Goal: Check status

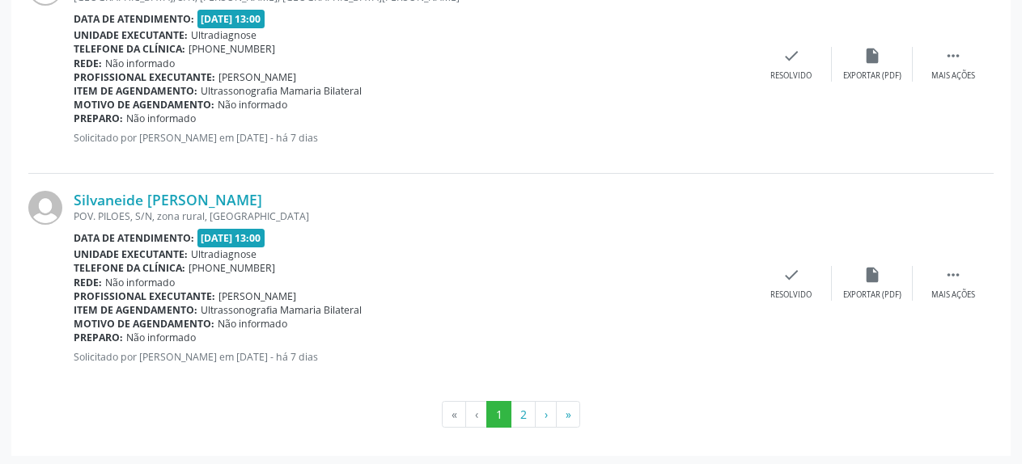
scroll to position [3385, 0]
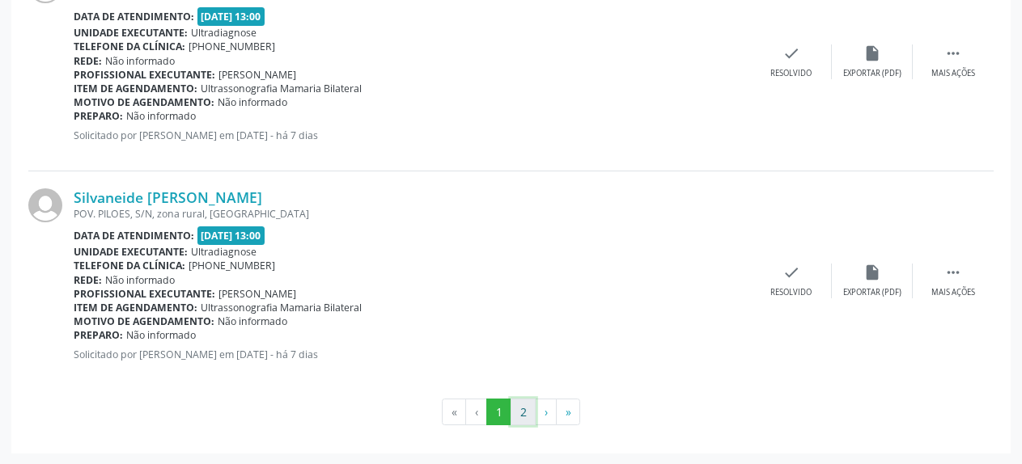
click at [518, 411] on button "2" at bounding box center [523, 413] width 25 height 28
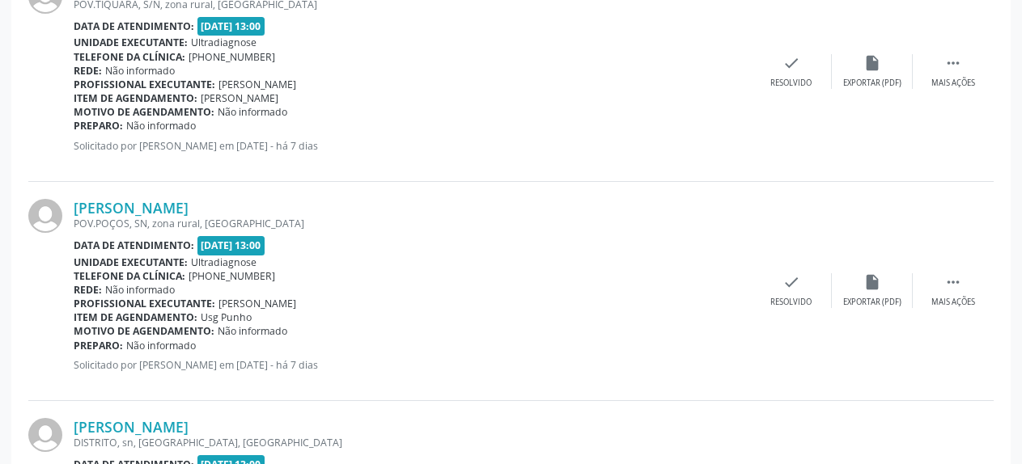
scroll to position [1739, 0]
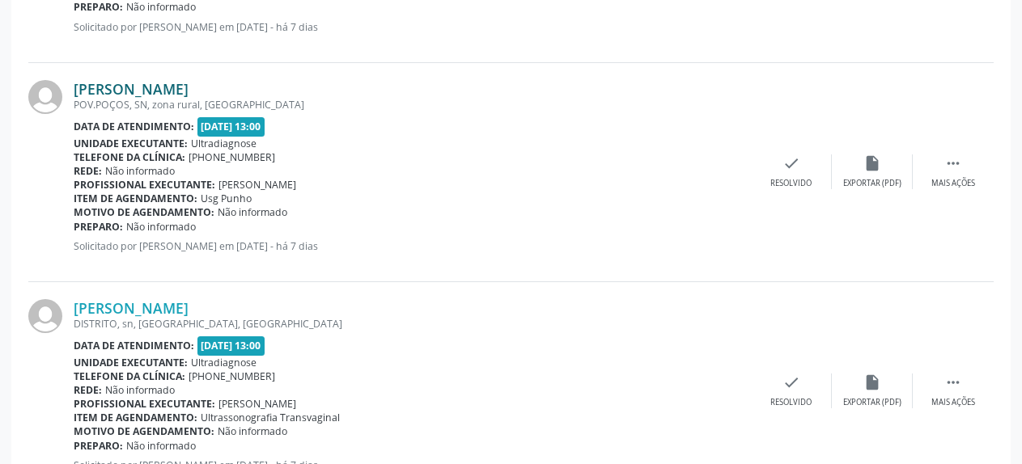
click at [102, 92] on link "[PERSON_NAME]" at bounding box center [131, 89] width 115 height 18
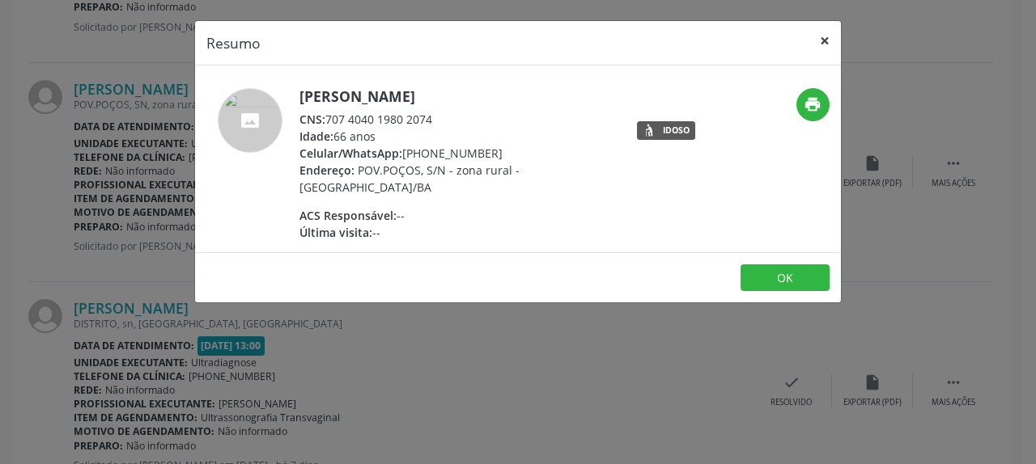
click at [823, 42] on button "×" at bounding box center [824, 41] width 32 height 40
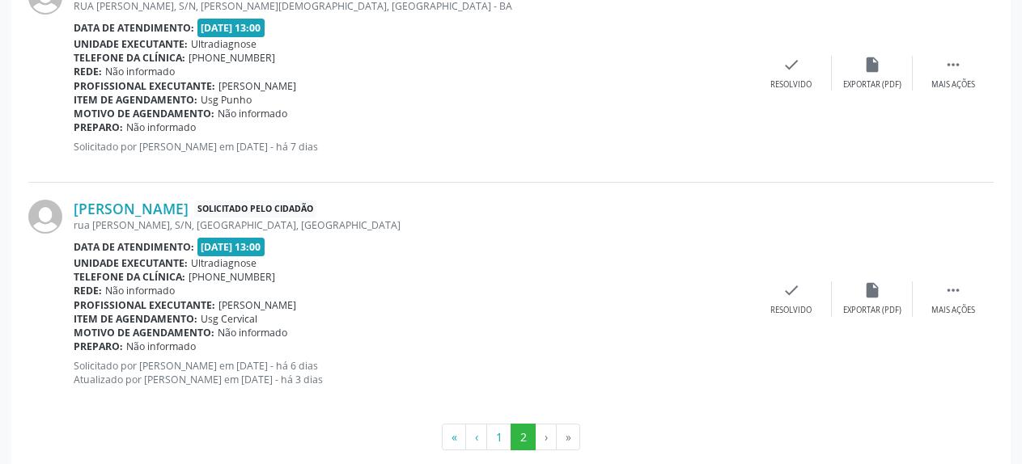
scroll to position [2960, 0]
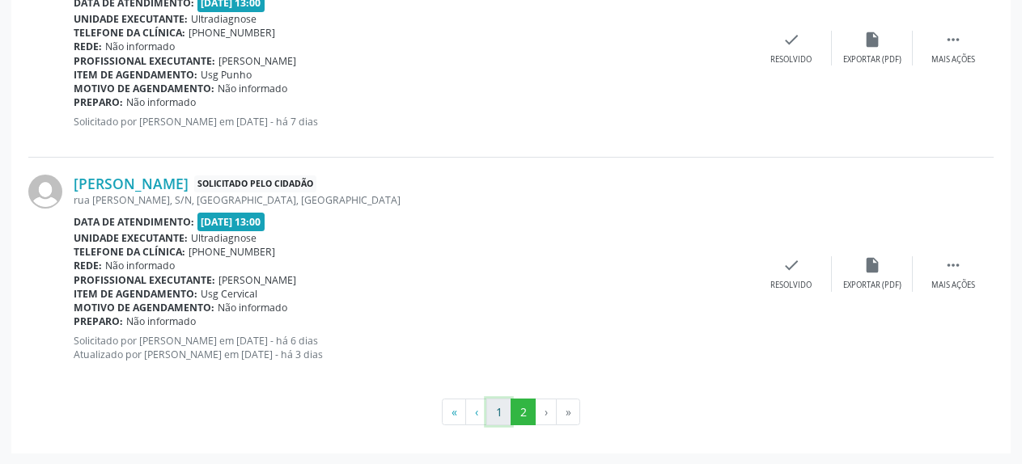
click at [503, 412] on button "1" at bounding box center [498, 413] width 25 height 28
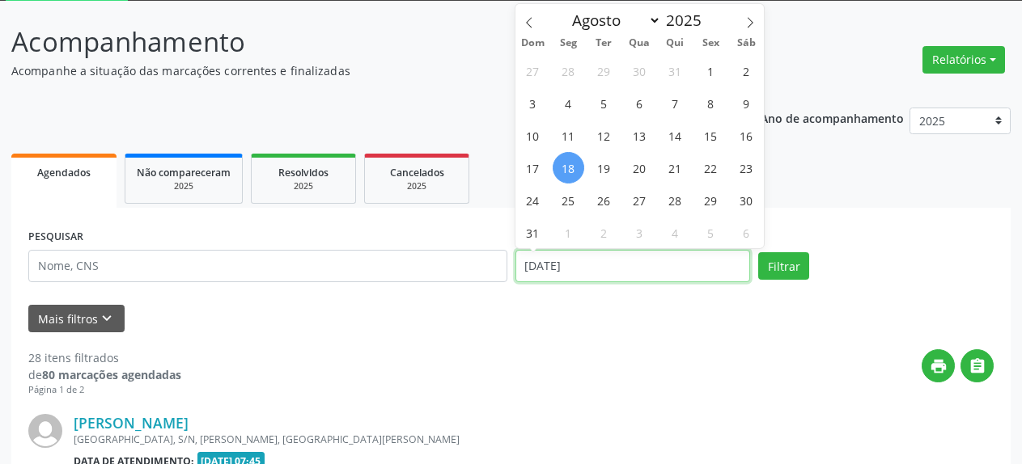
click at [565, 273] on input "[DATE]" at bounding box center [632, 266] width 235 height 32
click at [635, 163] on span "20" at bounding box center [640, 168] width 32 height 32
type input "[DATE]"
click at [635, 163] on span "20" at bounding box center [640, 168] width 32 height 32
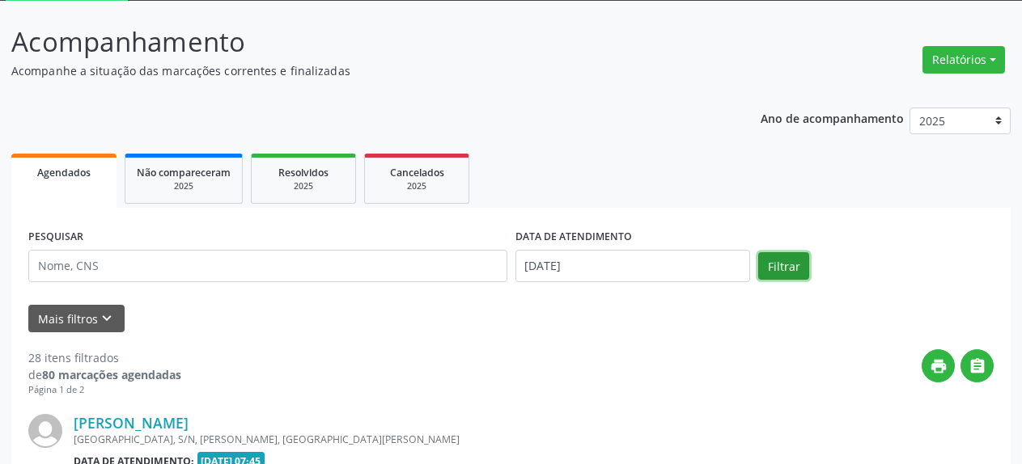
click at [778, 269] on button "Filtrar" at bounding box center [783, 266] width 51 height 28
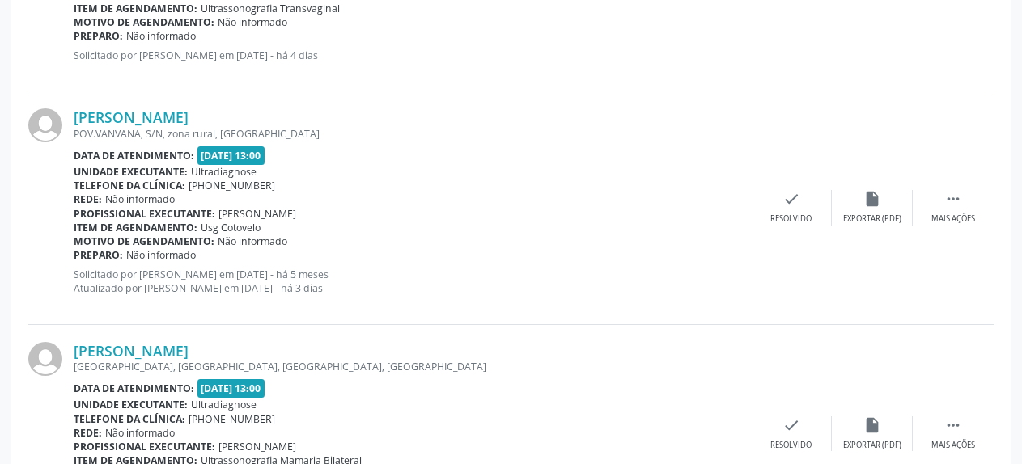
scroll to position [3060, 0]
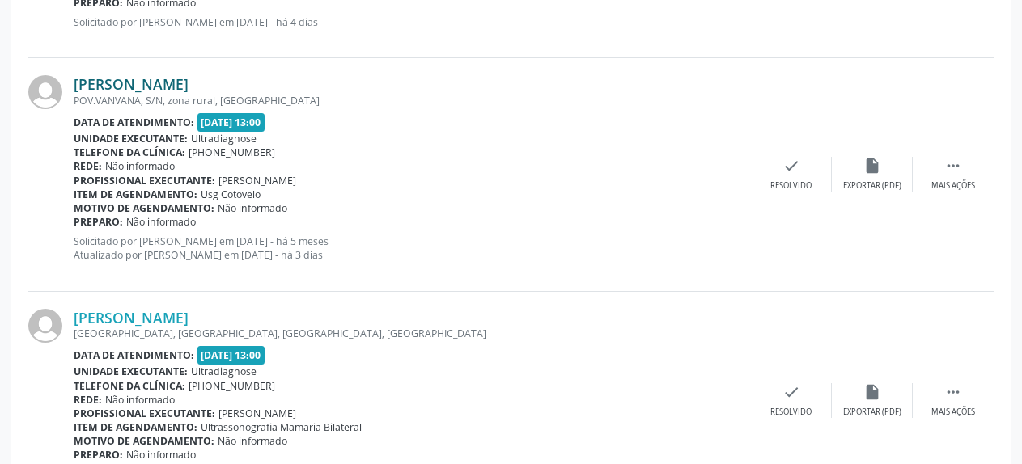
click at [136, 80] on link "[PERSON_NAME]" at bounding box center [131, 84] width 115 height 18
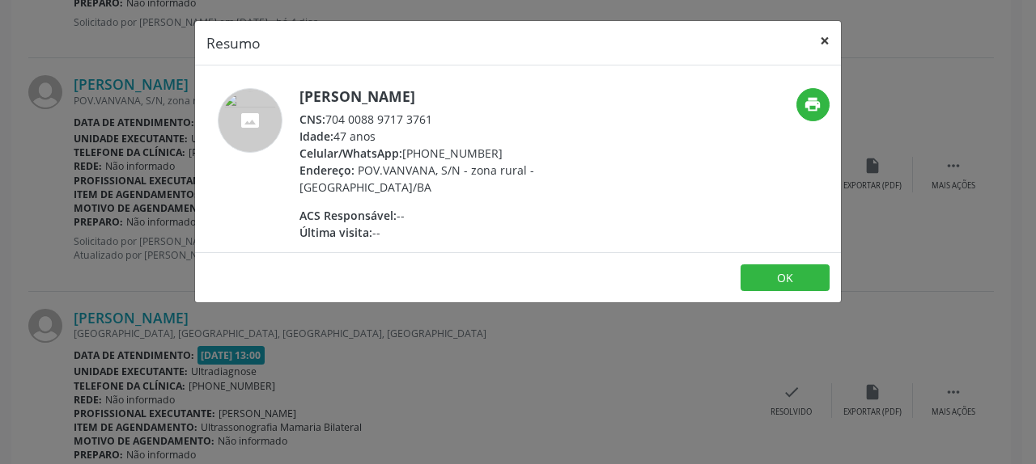
click at [821, 40] on button "×" at bounding box center [824, 41] width 32 height 40
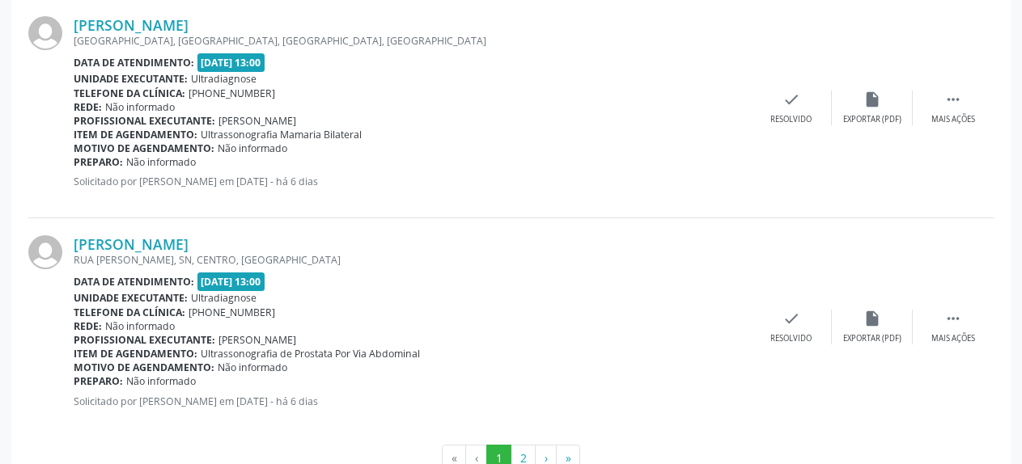
scroll to position [3390, 0]
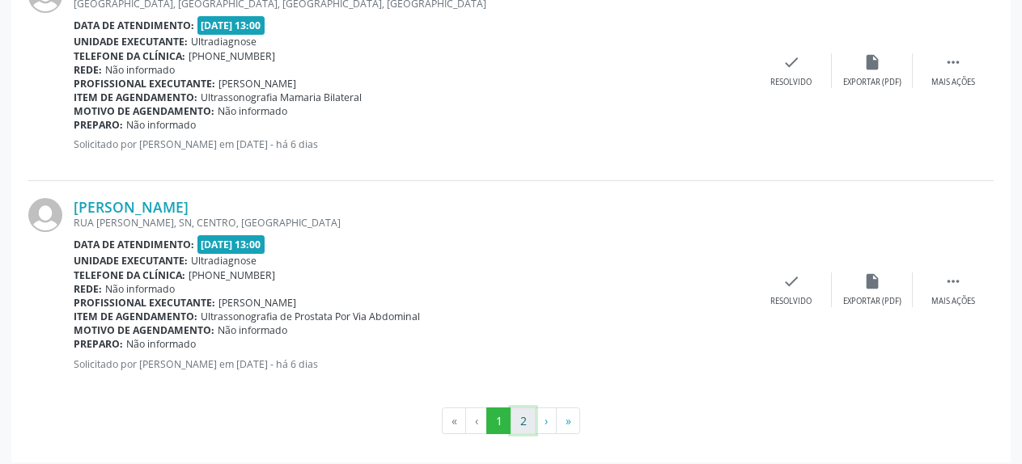
click at [524, 424] on button "2" at bounding box center [523, 422] width 25 height 28
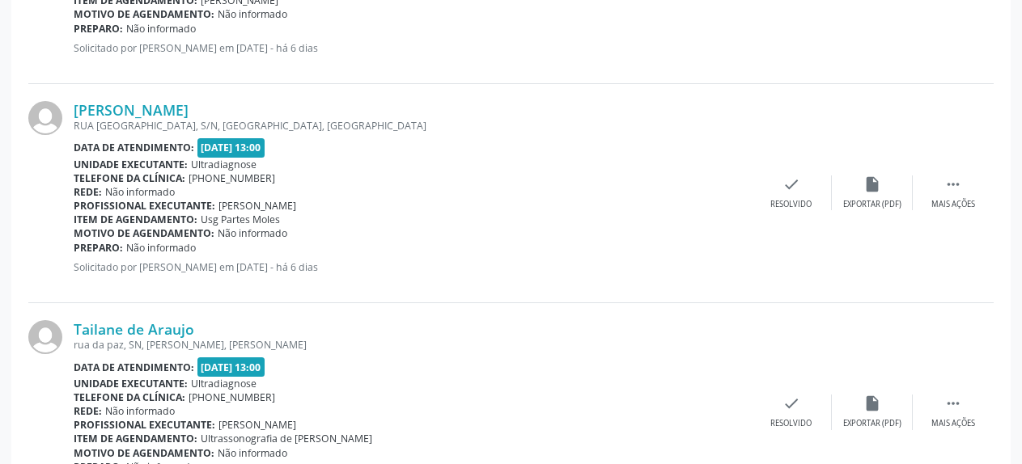
scroll to position [1987, 0]
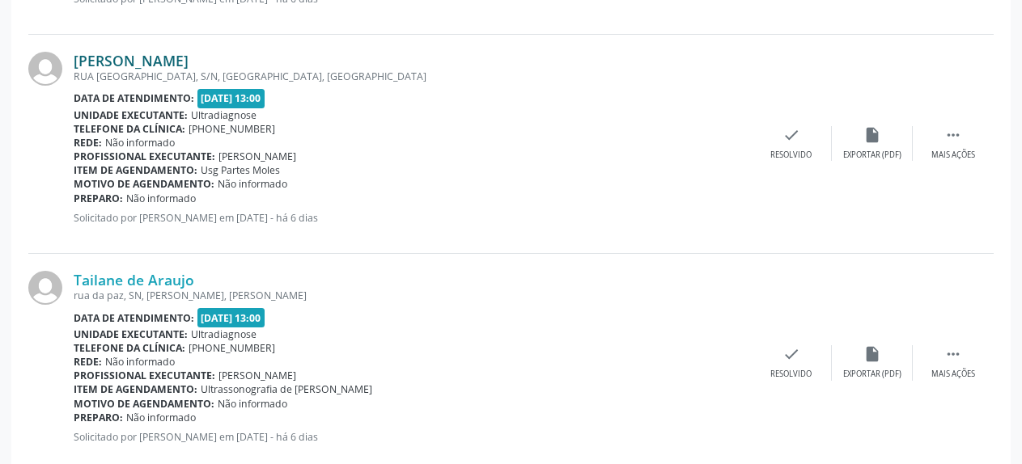
click at [155, 66] on link "[PERSON_NAME]" at bounding box center [131, 61] width 115 height 18
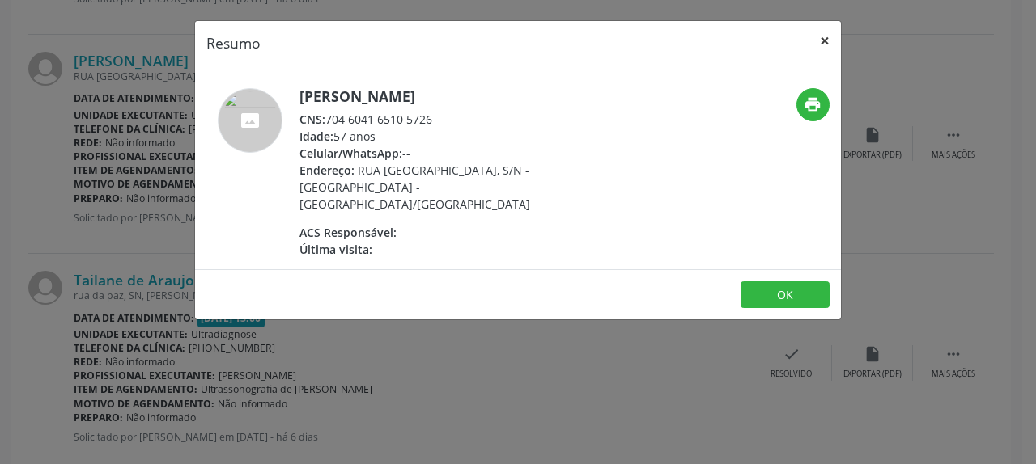
click at [828, 46] on button "×" at bounding box center [824, 41] width 32 height 40
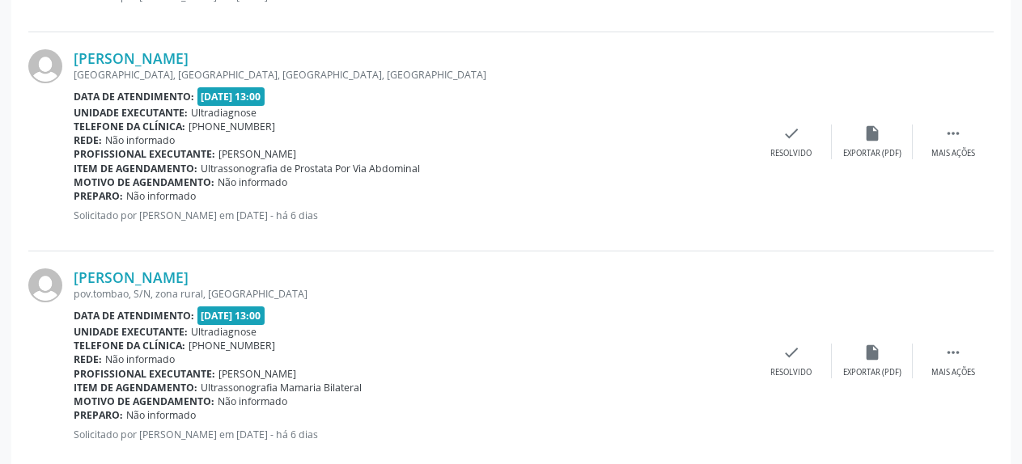
scroll to position [2727, 0]
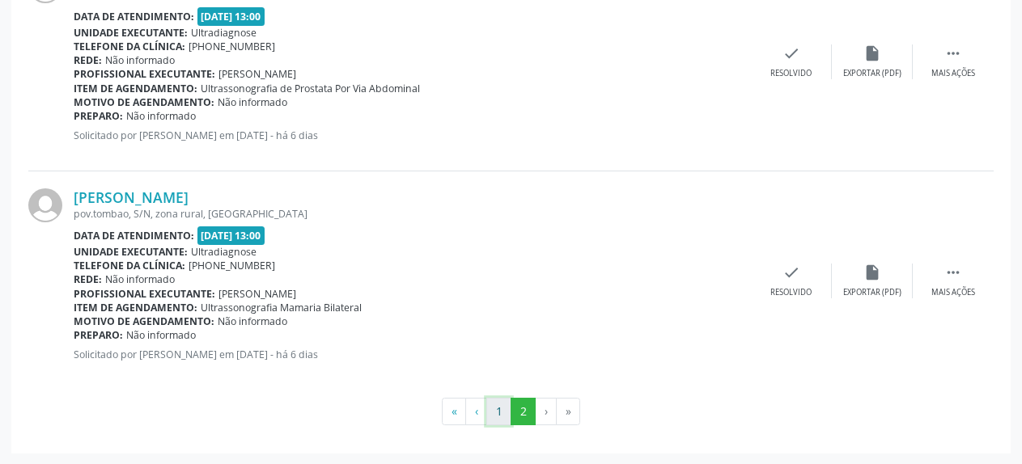
click at [497, 415] on button "1" at bounding box center [498, 412] width 25 height 28
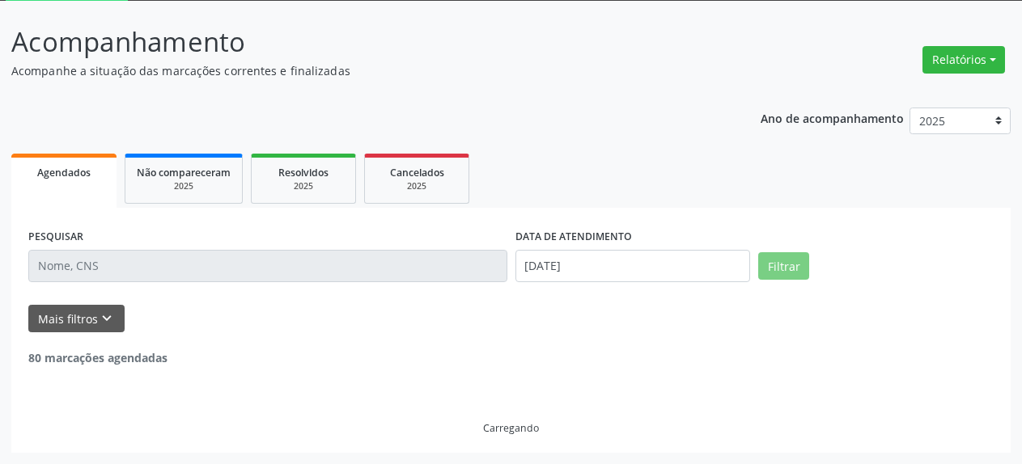
scroll to position [88, 0]
